Goal: Go to known website: Access a specific website the user already knows

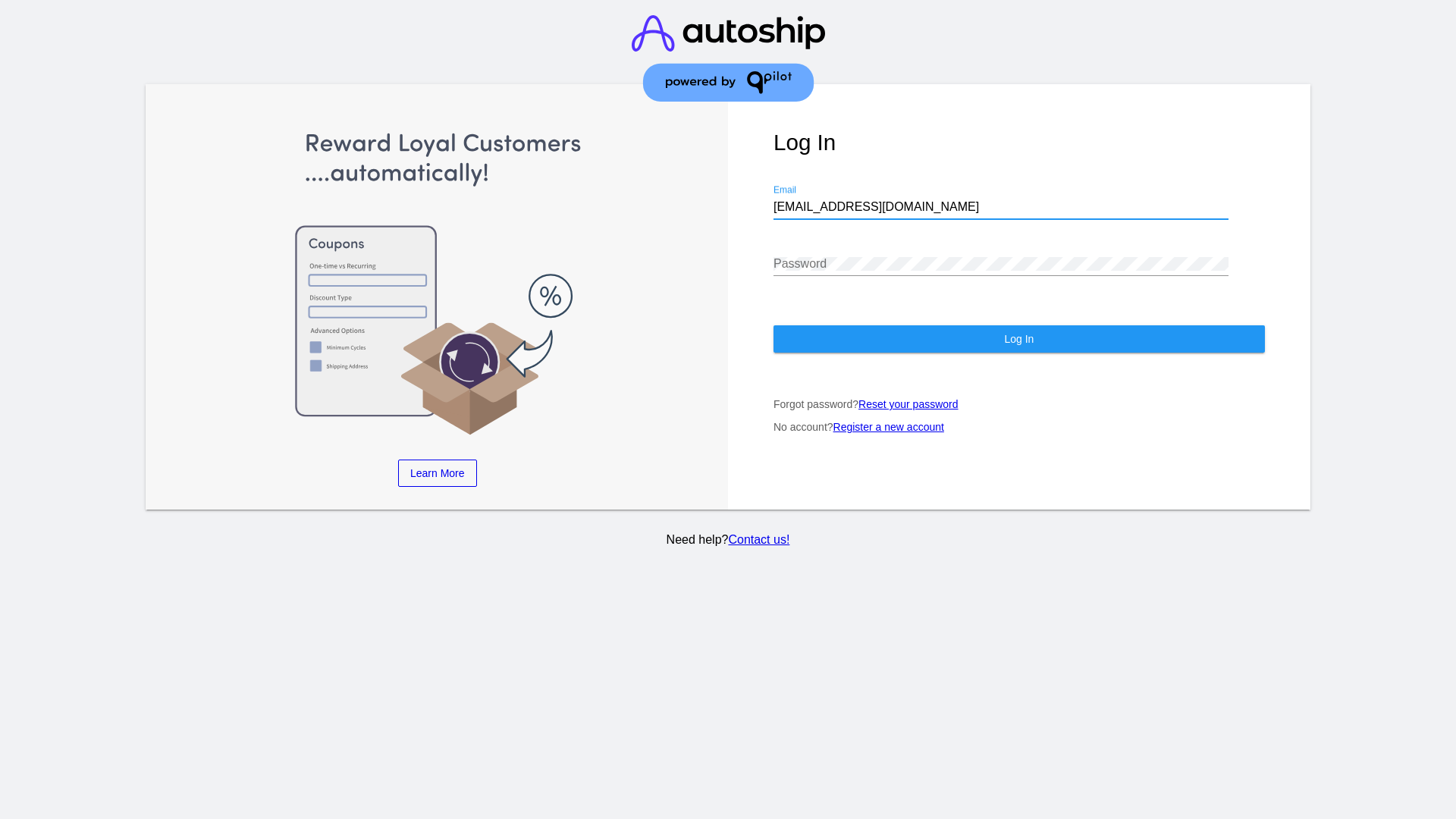
type input "[EMAIL_ADDRESS][DOMAIN_NAME]"
click at [1018, 339] on span "Log In" at bounding box center [1018, 338] width 29 height 12
